Goal: Navigation & Orientation: Find specific page/section

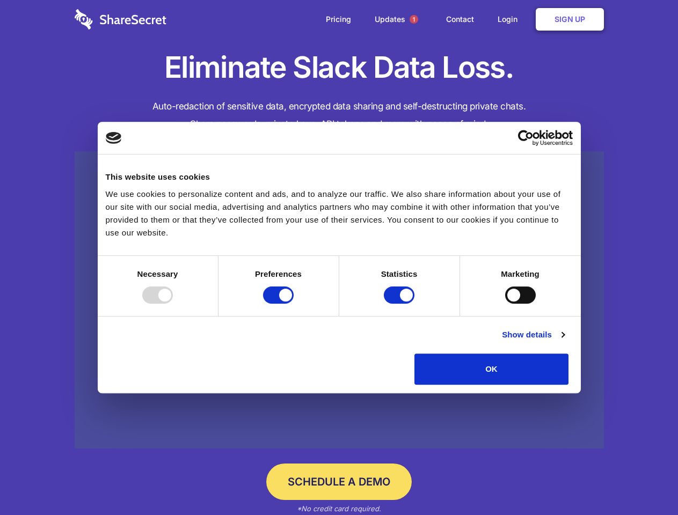
click at [173, 304] on div at bounding box center [157, 295] width 31 height 17
click at [294, 304] on input "Preferences" at bounding box center [278, 295] width 31 height 17
checkbox input "false"
click at [401, 304] on input "Statistics" at bounding box center [399, 295] width 31 height 17
checkbox input "false"
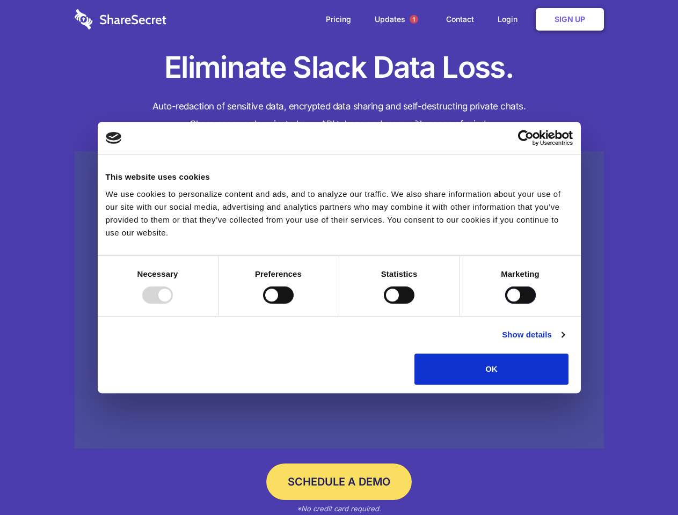
click at [505, 304] on input "Marketing" at bounding box center [520, 295] width 31 height 17
checkbox input "true"
click at [564, 341] on link "Show details" at bounding box center [533, 335] width 62 height 13
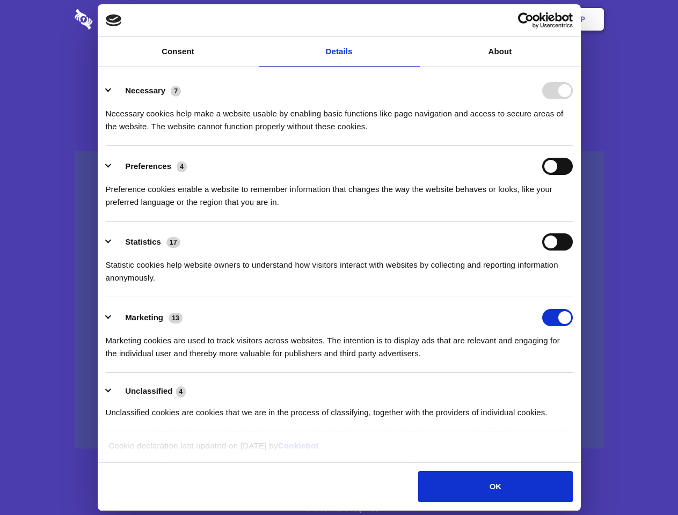
click at [573, 146] on li "Necessary 7 Necessary cookies help make a website usable by enabling basic func…" at bounding box center [339, 108] width 467 height 76
click at [413, 19] on span "1" at bounding box center [414, 19] width 9 height 9
